Goal: Obtain resource: Download file/media

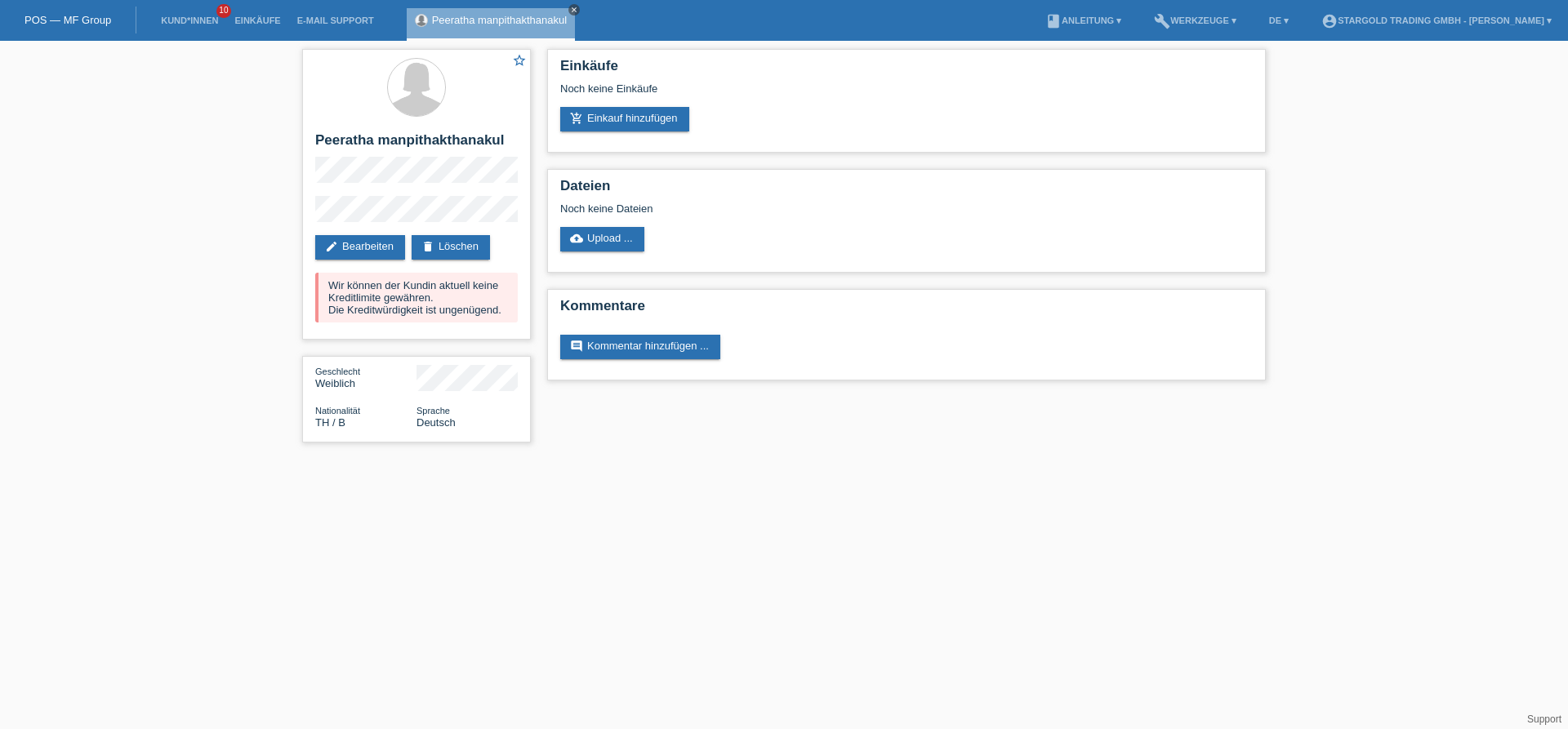
click at [573, 7] on icon "close" at bounding box center [574, 10] width 8 height 8
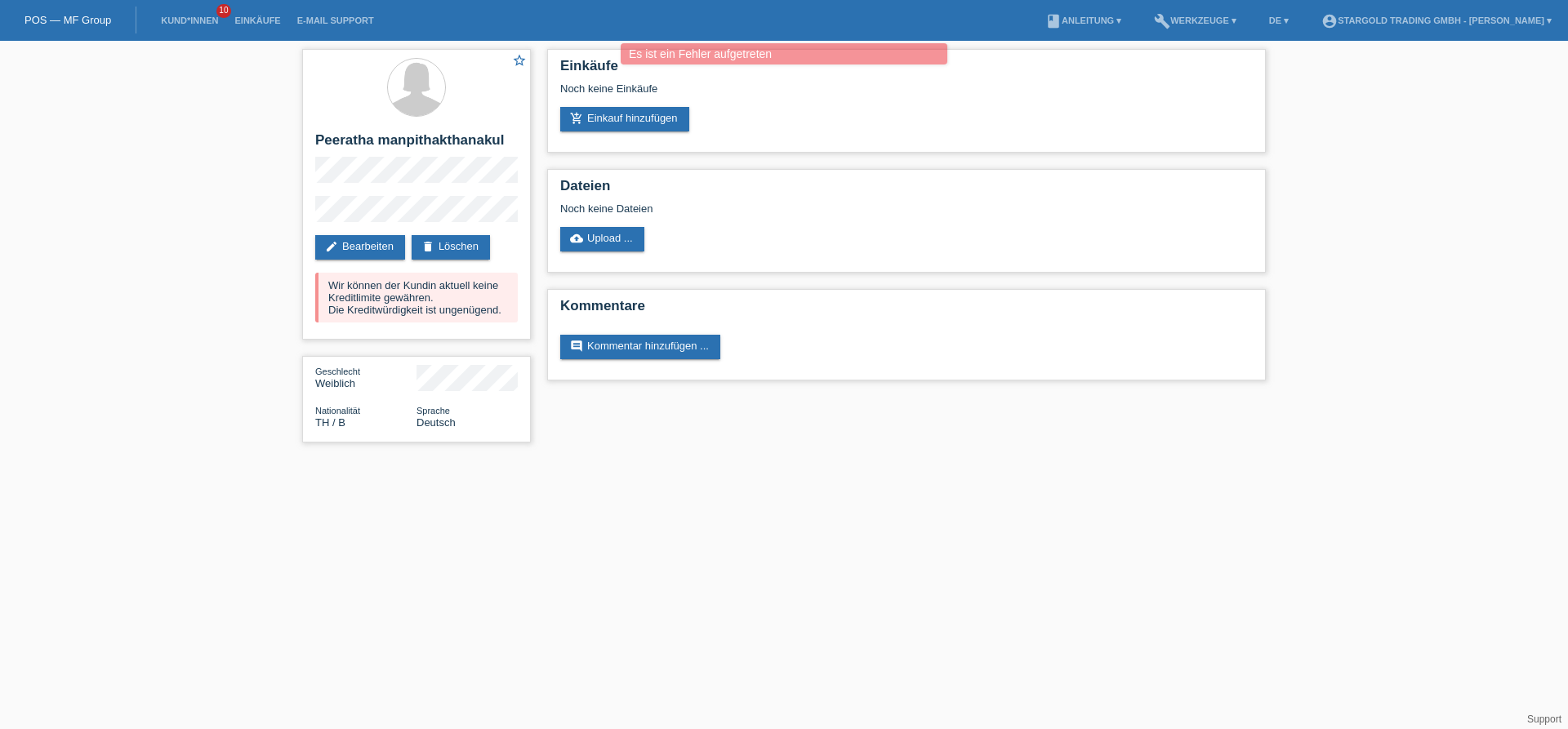
click at [96, 27] on div "POS — MF Group" at bounding box center [68, 20] width 136 height 27
click at [94, 18] on link "POS — MF Group" at bounding box center [67, 20] width 87 height 12
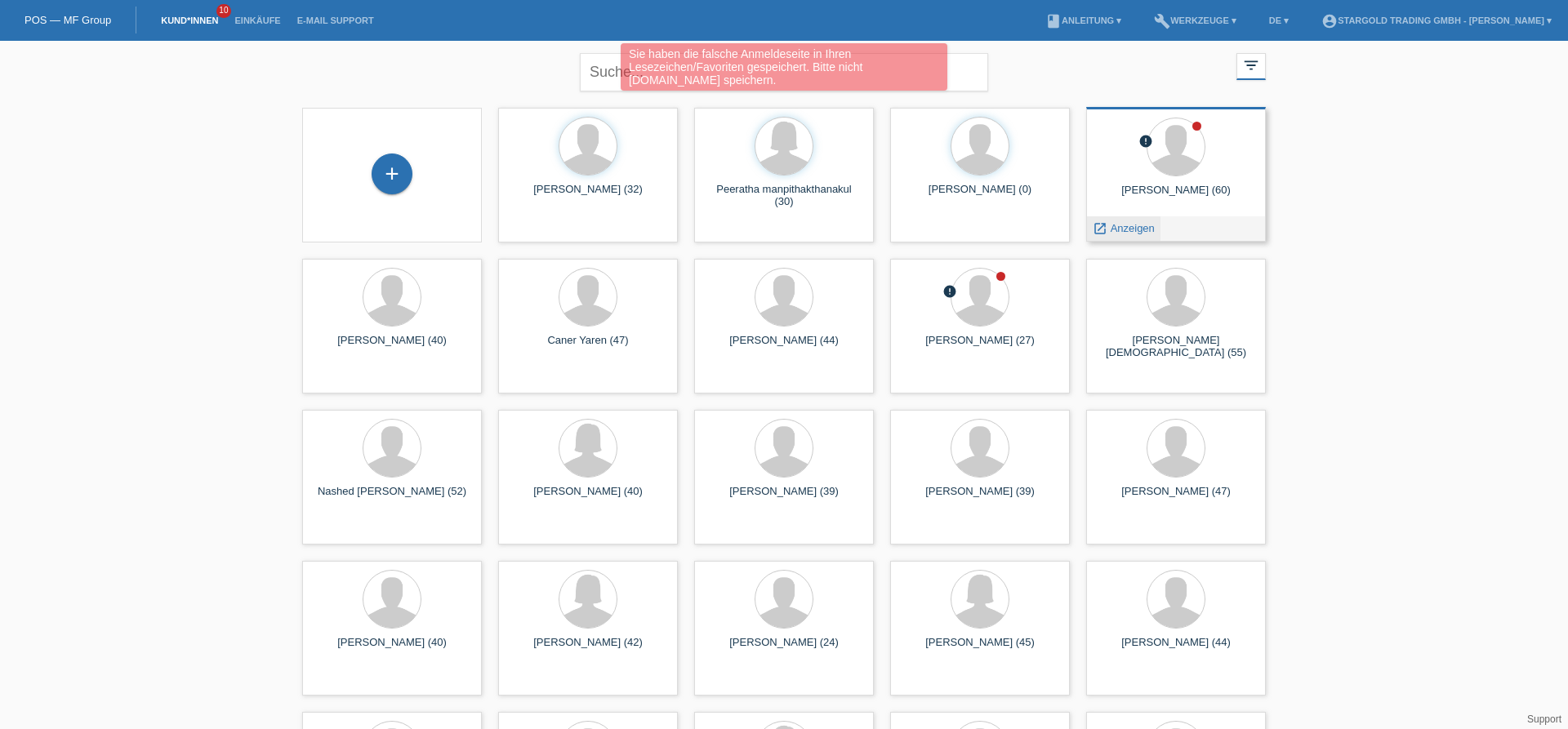
click at [1139, 218] on div "launch Anzeigen" at bounding box center [1124, 228] width 73 height 24
click at [1139, 230] on span "Anzeigen" at bounding box center [1132, 228] width 44 height 12
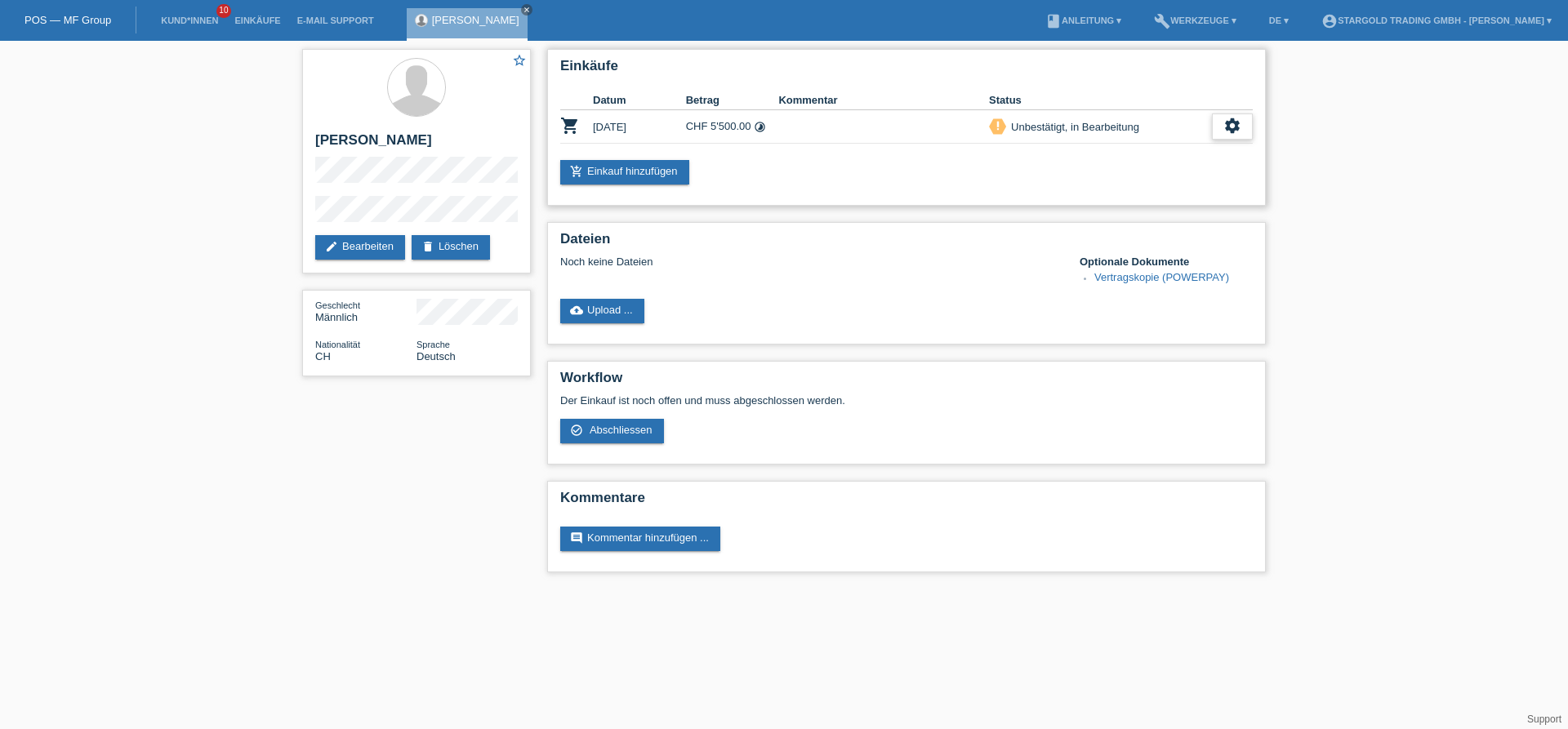
click at [1231, 134] on icon "settings" at bounding box center [1233, 126] width 18 height 18
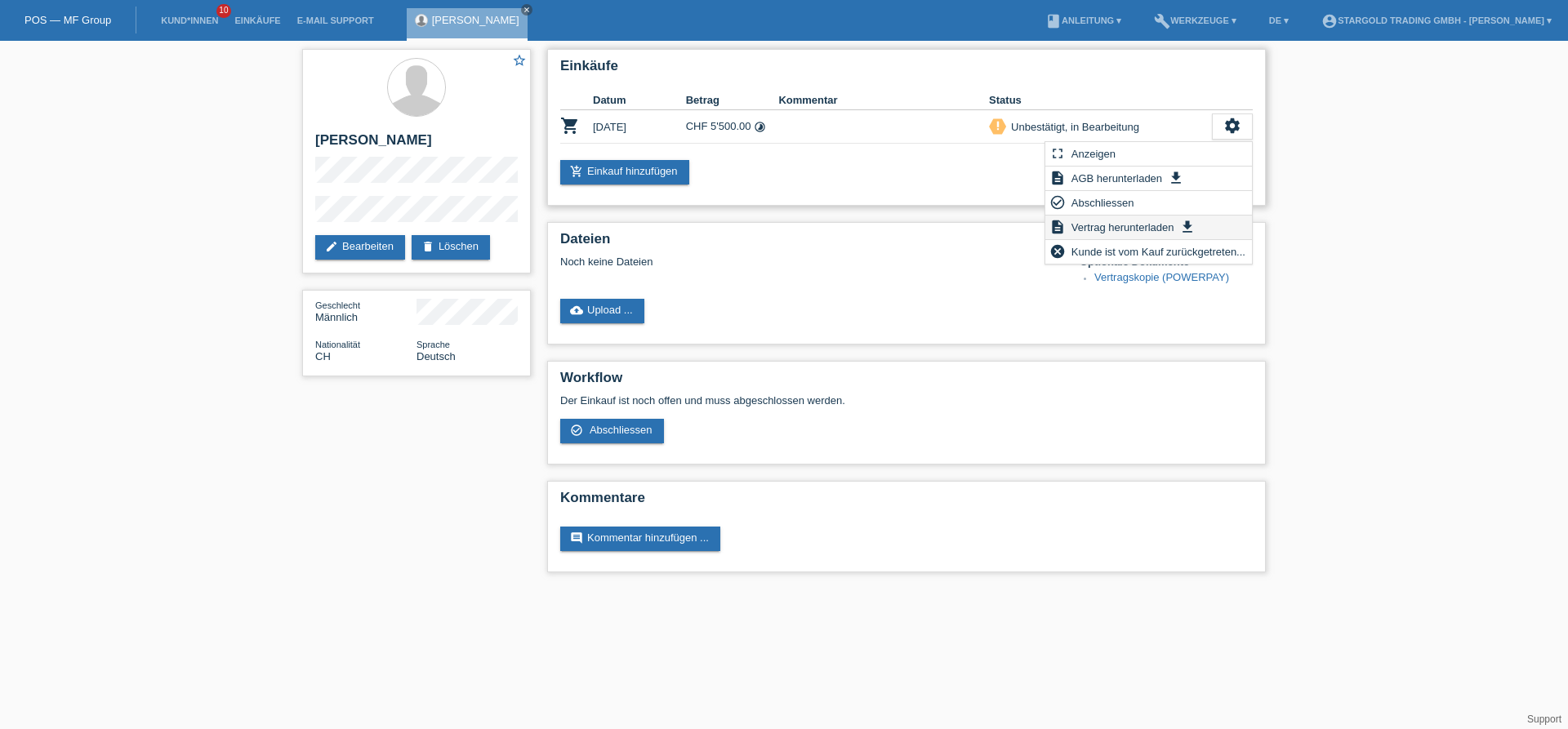
click at [1121, 233] on span "Vertrag herunterladen" at bounding box center [1122, 227] width 107 height 20
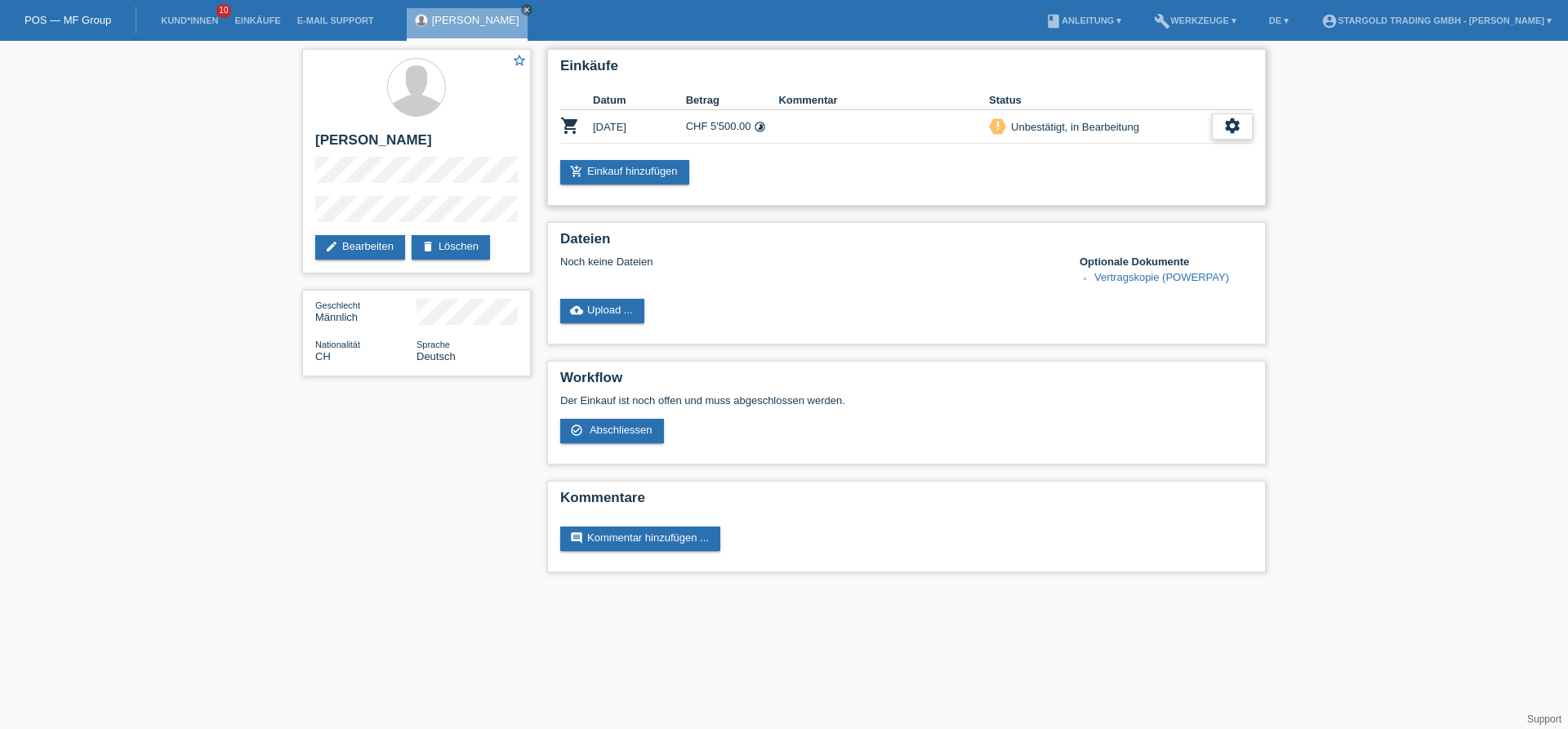
click at [1226, 128] on icon "settings" at bounding box center [1233, 126] width 18 height 18
